Goal: Check status

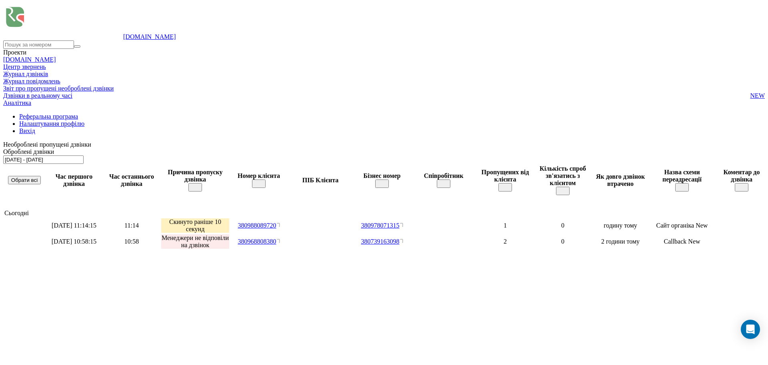
drag, startPoint x: 0, startPoint y: 0, endPoint x: 713, endPoint y: 38, distance: 714.4
click at [84, 155] on input "[DATE] - [DATE]" at bounding box center [43, 159] width 80 height 8
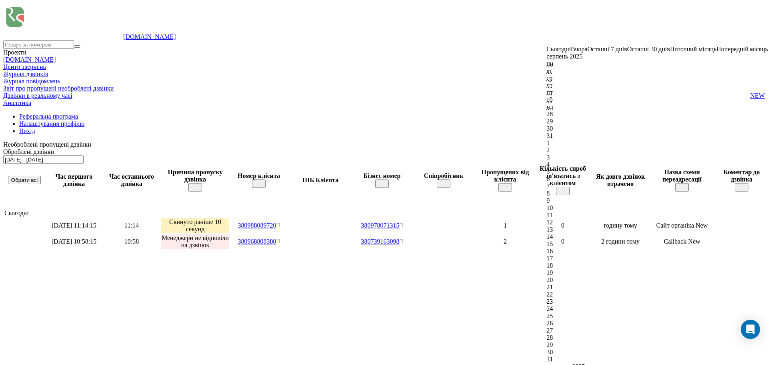
click at [596, 290] on div "22" at bounding box center [658, 293] width 222 height 7
click at [555, 269] on div "19" at bounding box center [658, 272] width 222 height 7
click at [566, 276] on div "20" at bounding box center [658, 279] width 222 height 7
